Goal: Task Accomplishment & Management: Complete application form

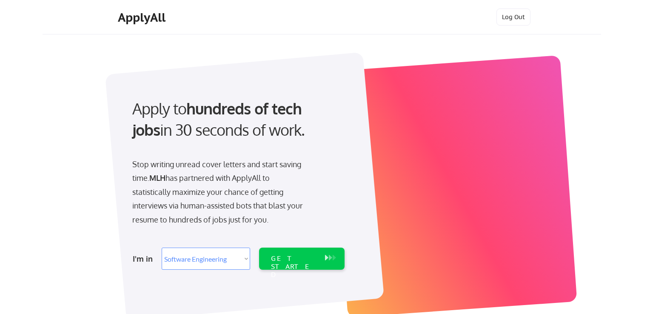
select select ""engineering""
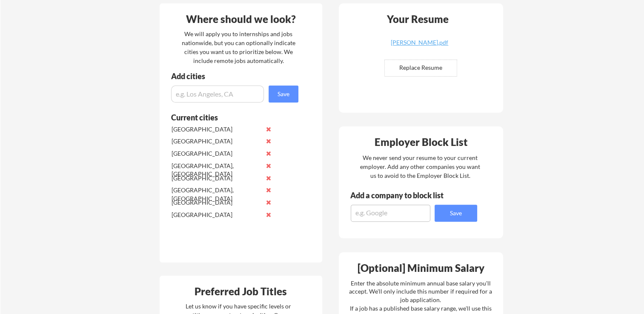
scroll to position [210, 0]
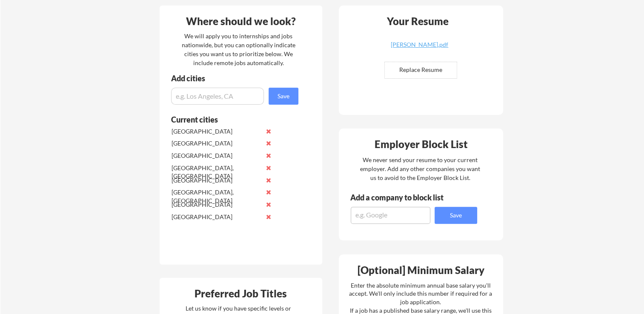
click at [192, 91] on input "input" at bounding box center [217, 96] width 93 height 17
click at [272, 191] on div "Redmond City, CA" at bounding box center [223, 193] width 107 height 12
click at [268, 191] on button at bounding box center [268, 192] width 6 height 6
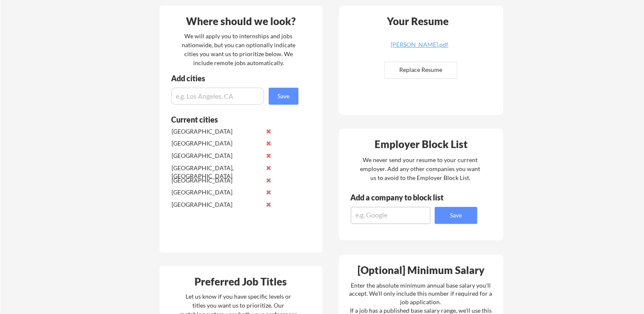
click at [231, 96] on input "input" at bounding box center [217, 96] width 93 height 17
type input "Redwood"
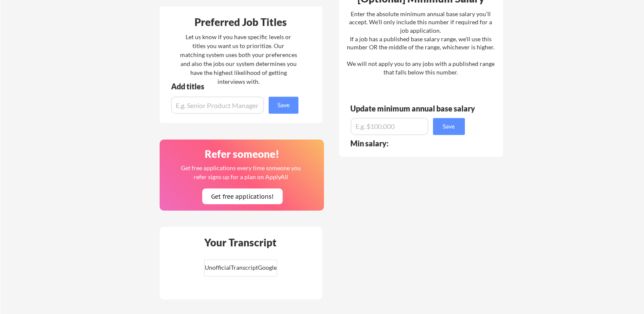
scroll to position [481, 0]
click at [232, 109] on input "input" at bounding box center [217, 105] width 93 height 17
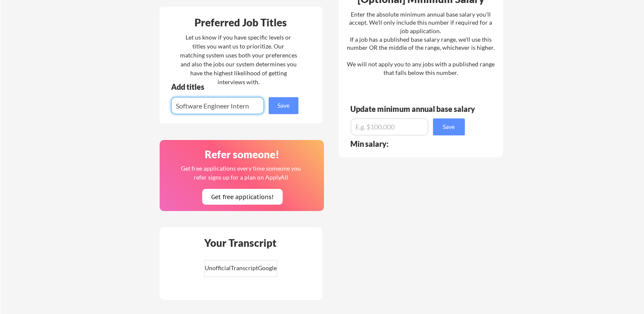
type input "Software Engineer Intern"
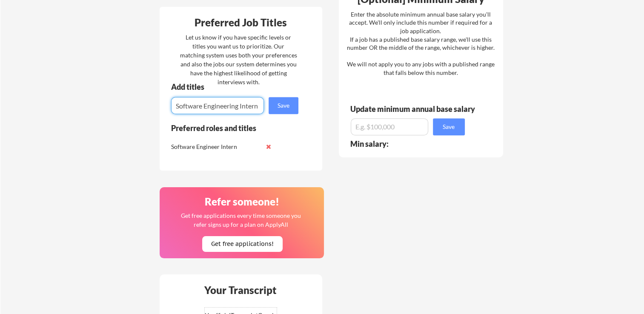
type input "Software Engineering Intern"
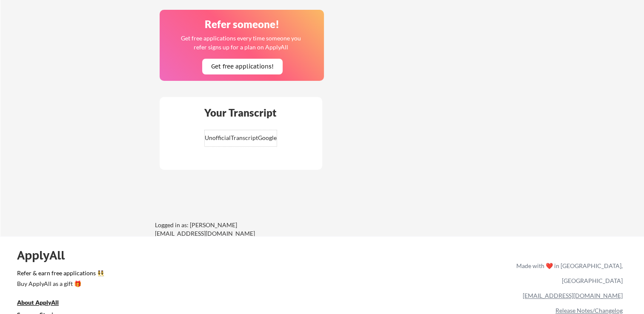
scroll to position [726, 0]
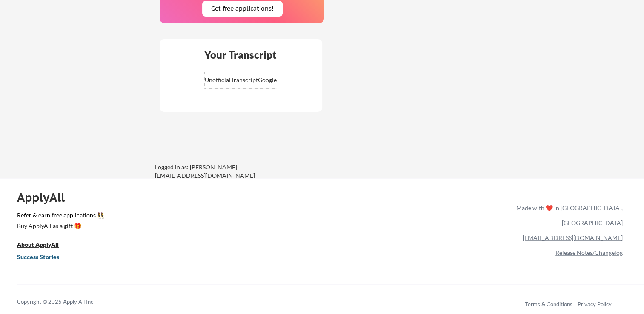
click at [47, 255] on u "Success Stories" at bounding box center [38, 256] width 42 height 7
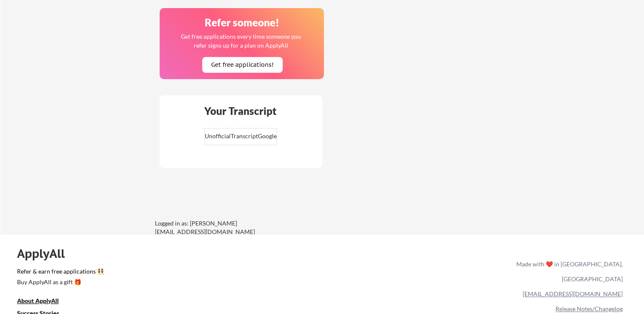
scroll to position [726, 0]
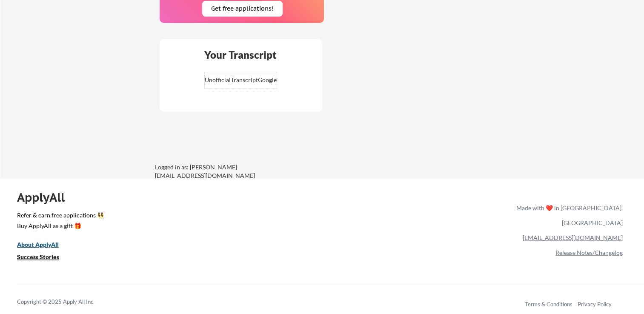
click at [48, 244] on u "About ApplyAll" at bounding box center [38, 244] width 42 height 7
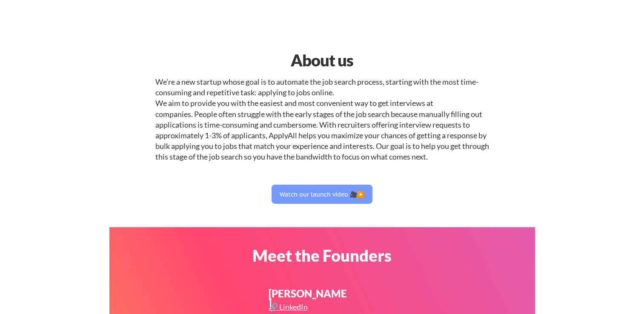
select select ""engineering""
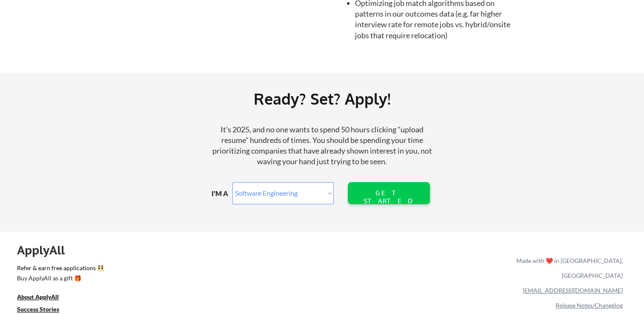
scroll to position [954, 0]
click at [320, 191] on select "Marketer Software Engineering Product Management Customer Success Sales UI/UX/P…" at bounding box center [282, 193] width 101 height 22
click at [380, 203] on div "GET STARTED" at bounding box center [388, 193] width 54 height 22
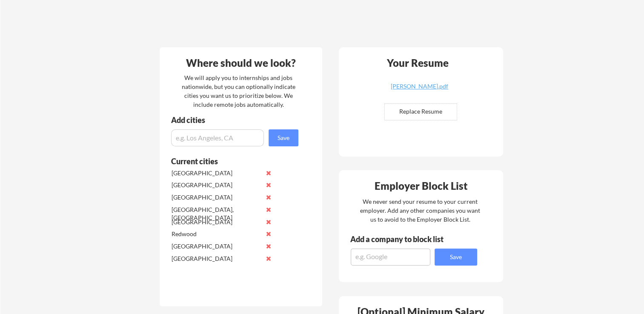
scroll to position [168, 0]
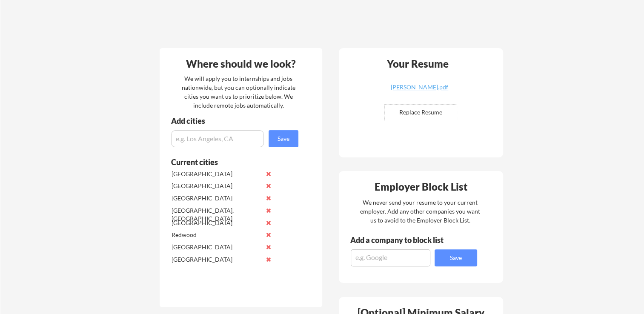
click at [268, 173] on button at bounding box center [268, 174] width 6 height 6
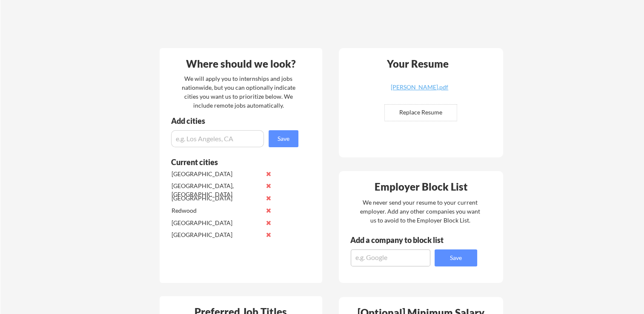
click at [268, 173] on button at bounding box center [268, 174] width 6 height 6
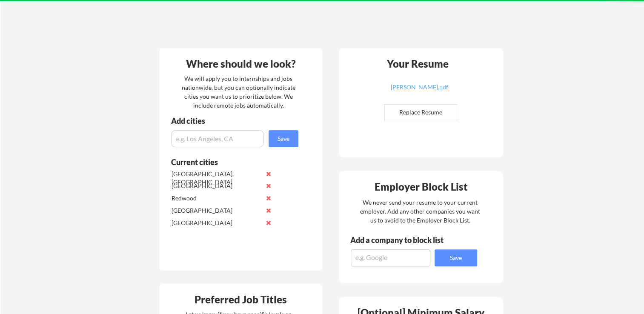
click at [268, 173] on button at bounding box center [268, 174] width 6 height 6
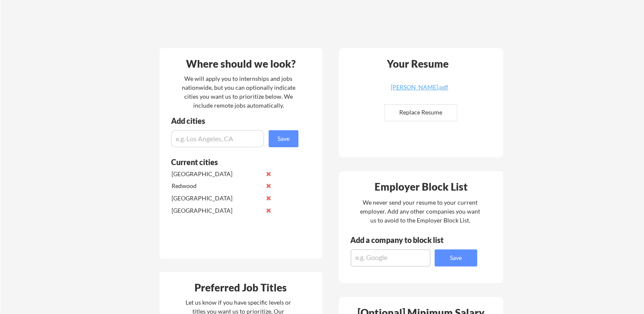
click at [268, 173] on button at bounding box center [268, 174] width 6 height 6
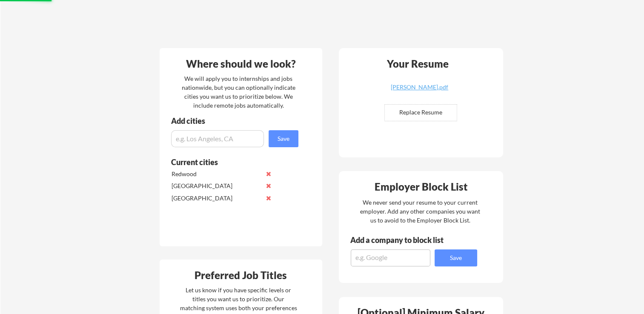
click at [268, 173] on button at bounding box center [268, 174] width 6 height 6
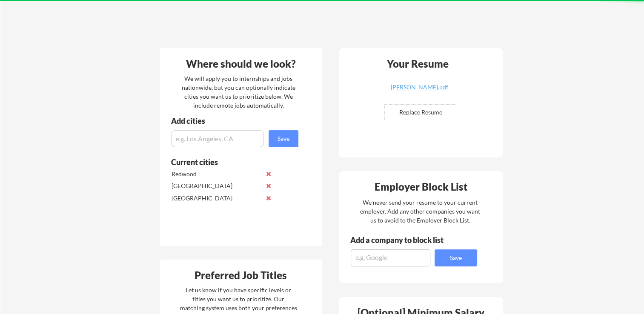
click at [268, 173] on button at bounding box center [268, 174] width 6 height 6
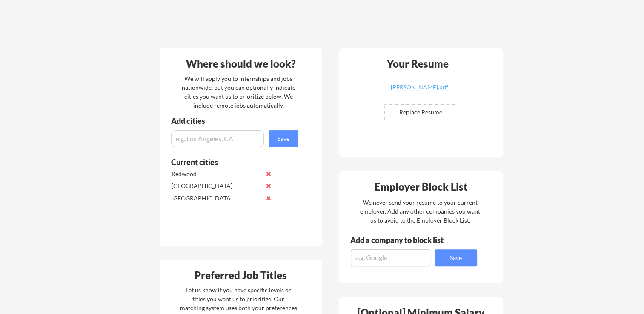
click at [268, 173] on button at bounding box center [268, 174] width 6 height 6
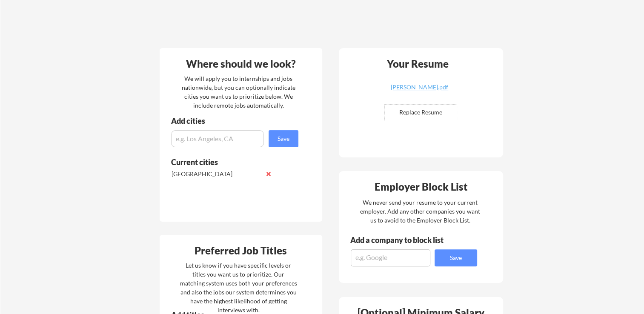
click at [268, 173] on button at bounding box center [268, 174] width 6 height 6
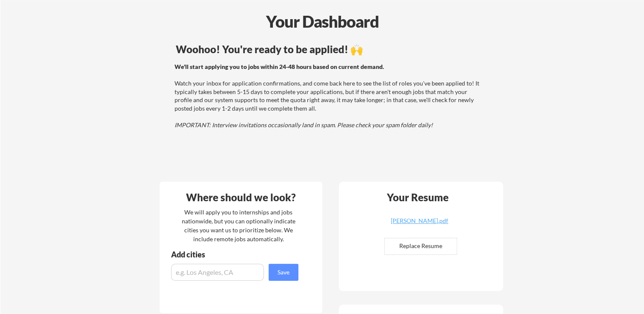
scroll to position [39, 0]
